Goal: Navigation & Orientation: Find specific page/section

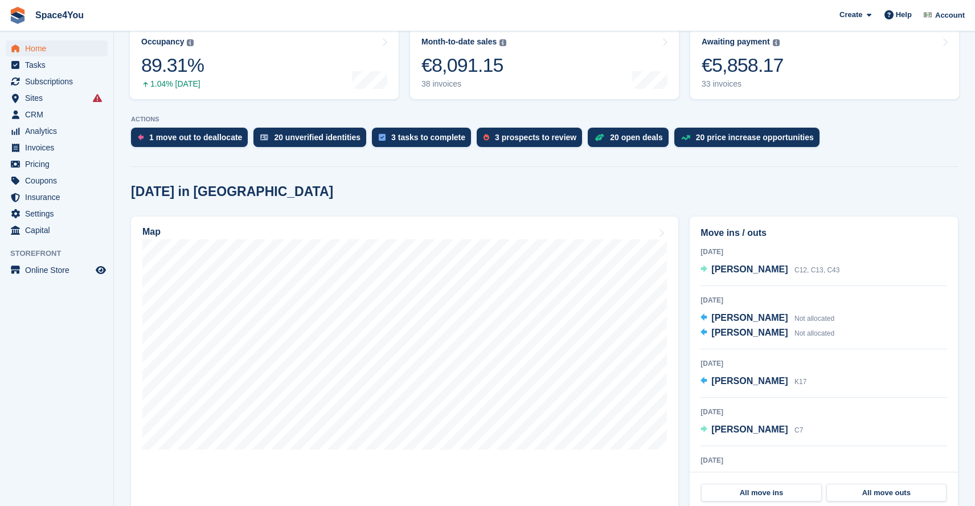
scroll to position [155, 0]
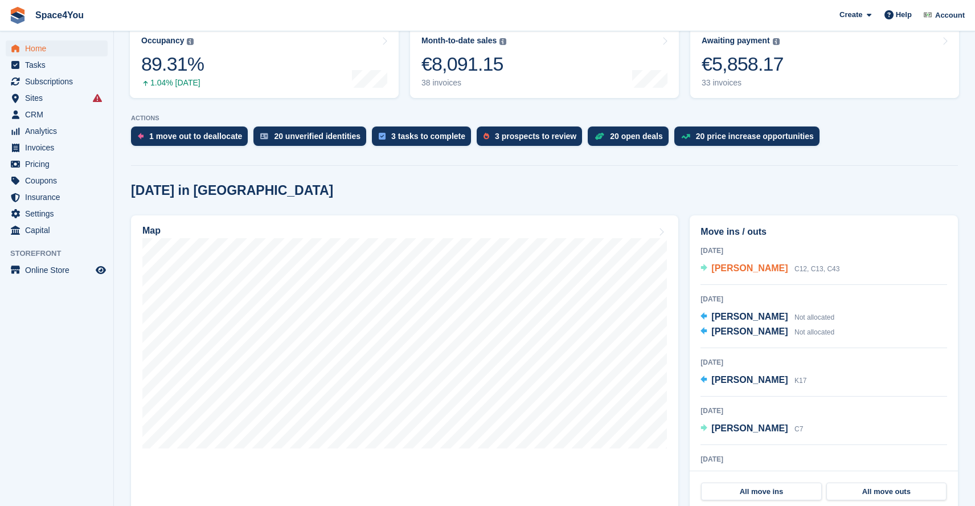
click at [750, 265] on span "[PERSON_NAME]" at bounding box center [749, 268] width 76 height 10
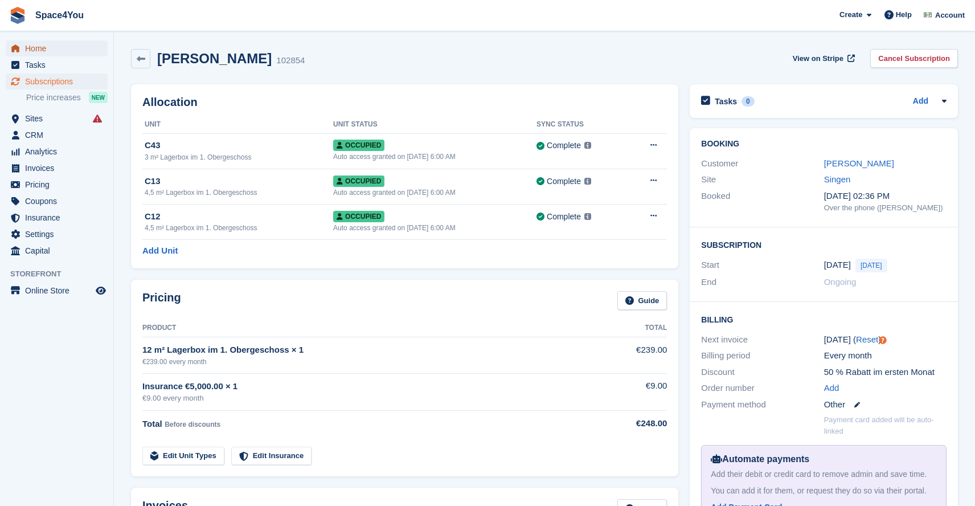
click at [32, 48] on span "Home" at bounding box center [59, 48] width 68 height 16
